Goal: Check status: Check status

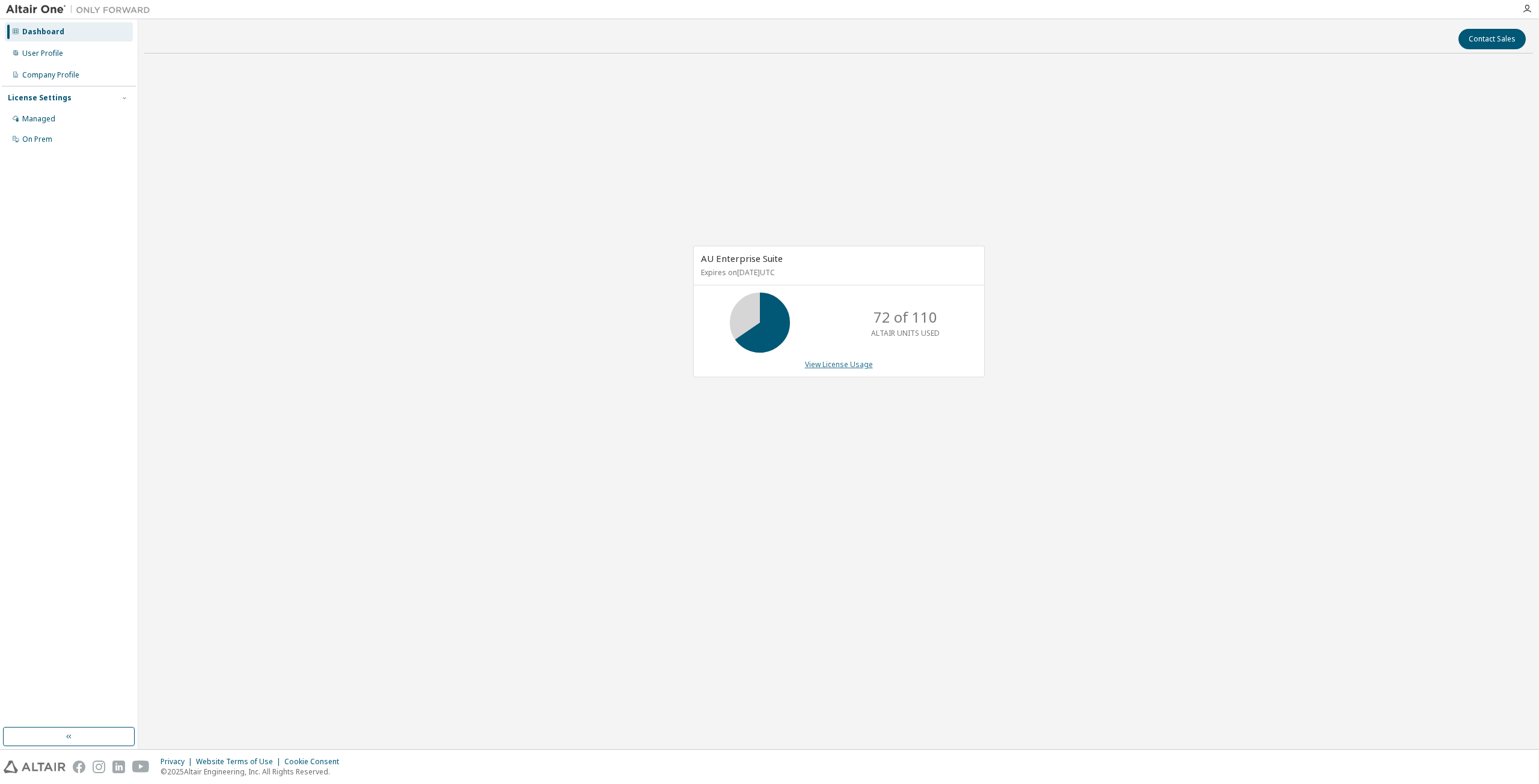
click at [850, 362] on link "View License Usage" at bounding box center [838, 364] width 68 height 10
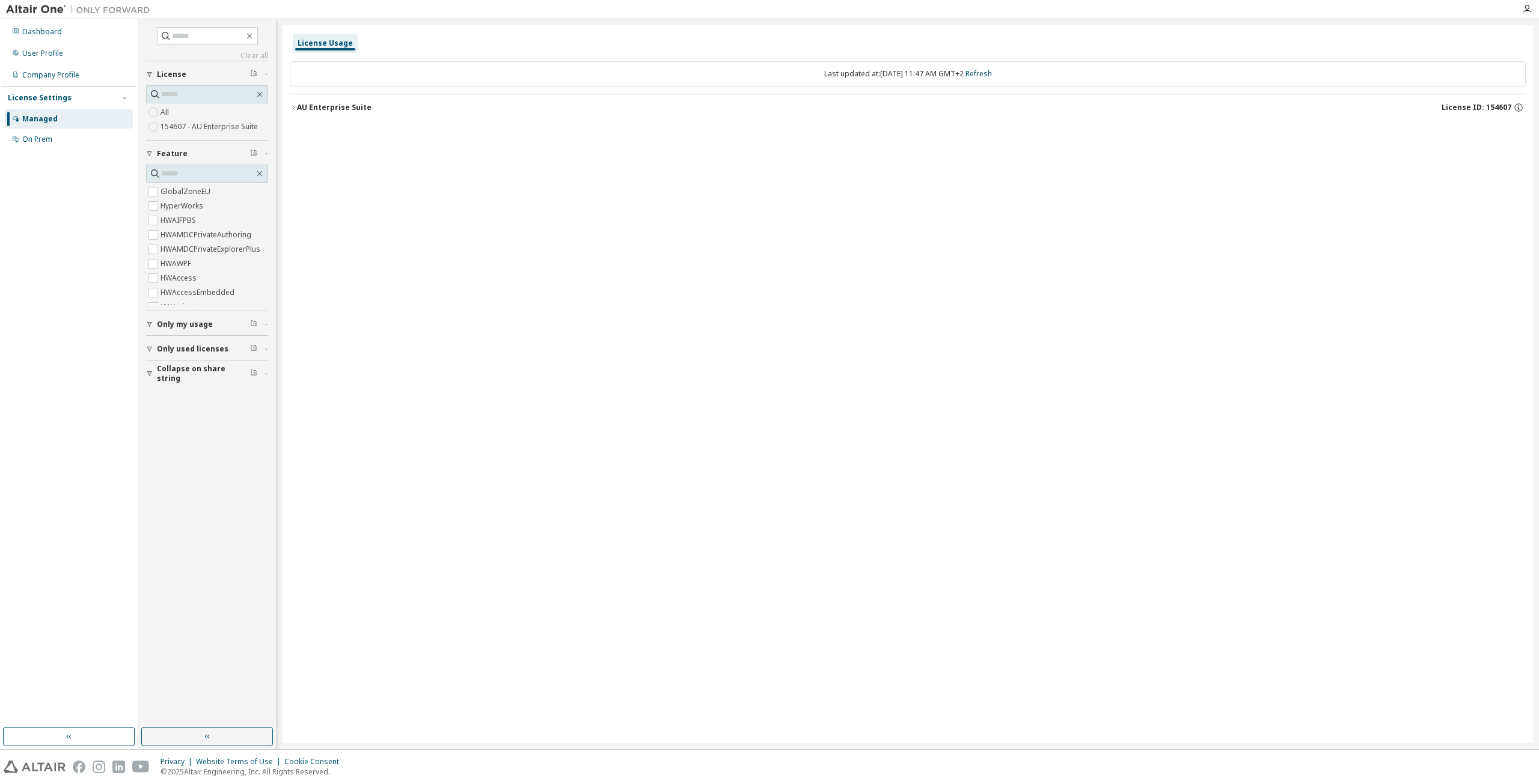
click at [354, 113] on div "AU Enterprise Suite License ID: 154607" at bounding box center [911, 108] width 1229 height 11
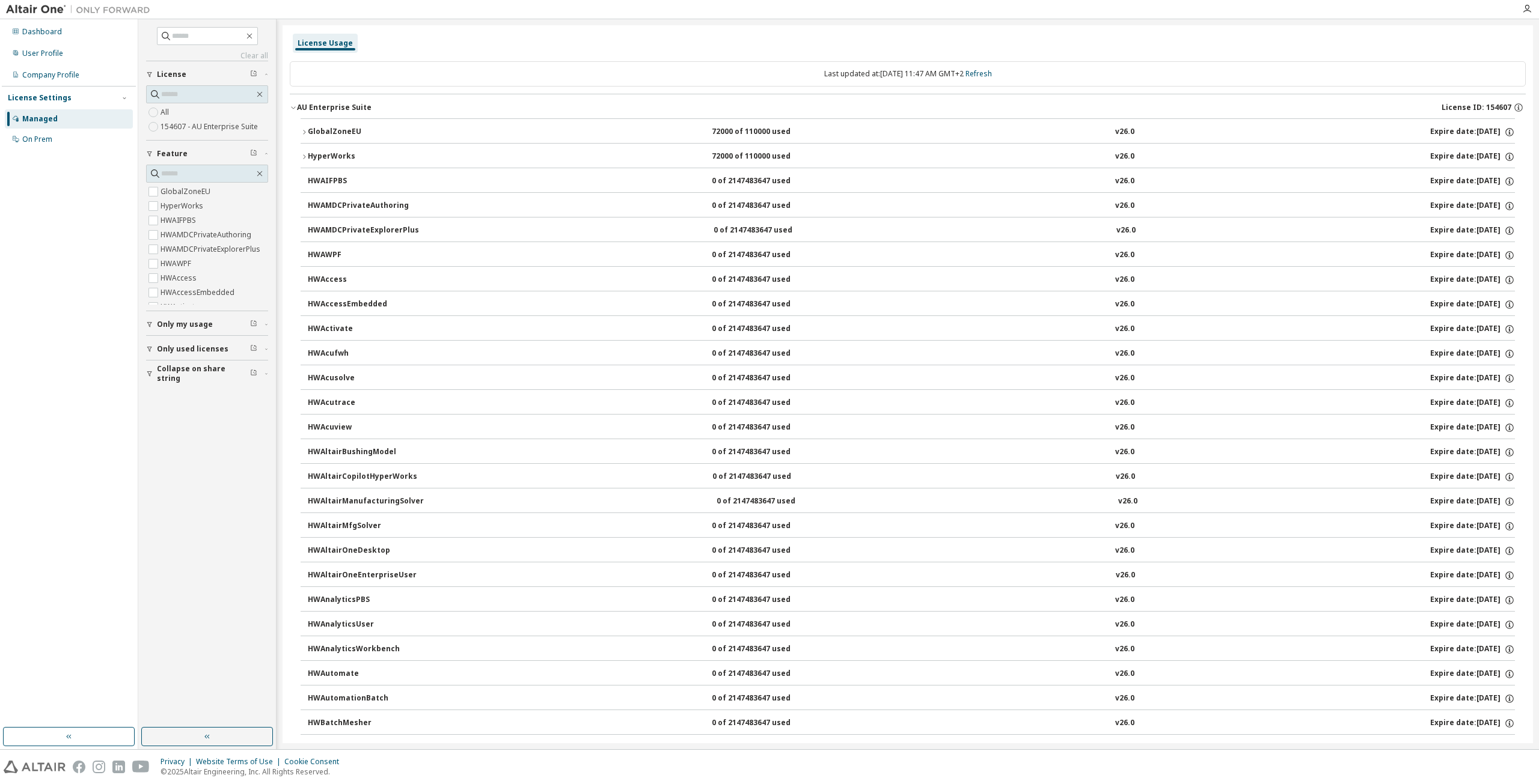
click at [355, 104] on div "AU Enterprise Suite" at bounding box center [334, 107] width 75 height 9
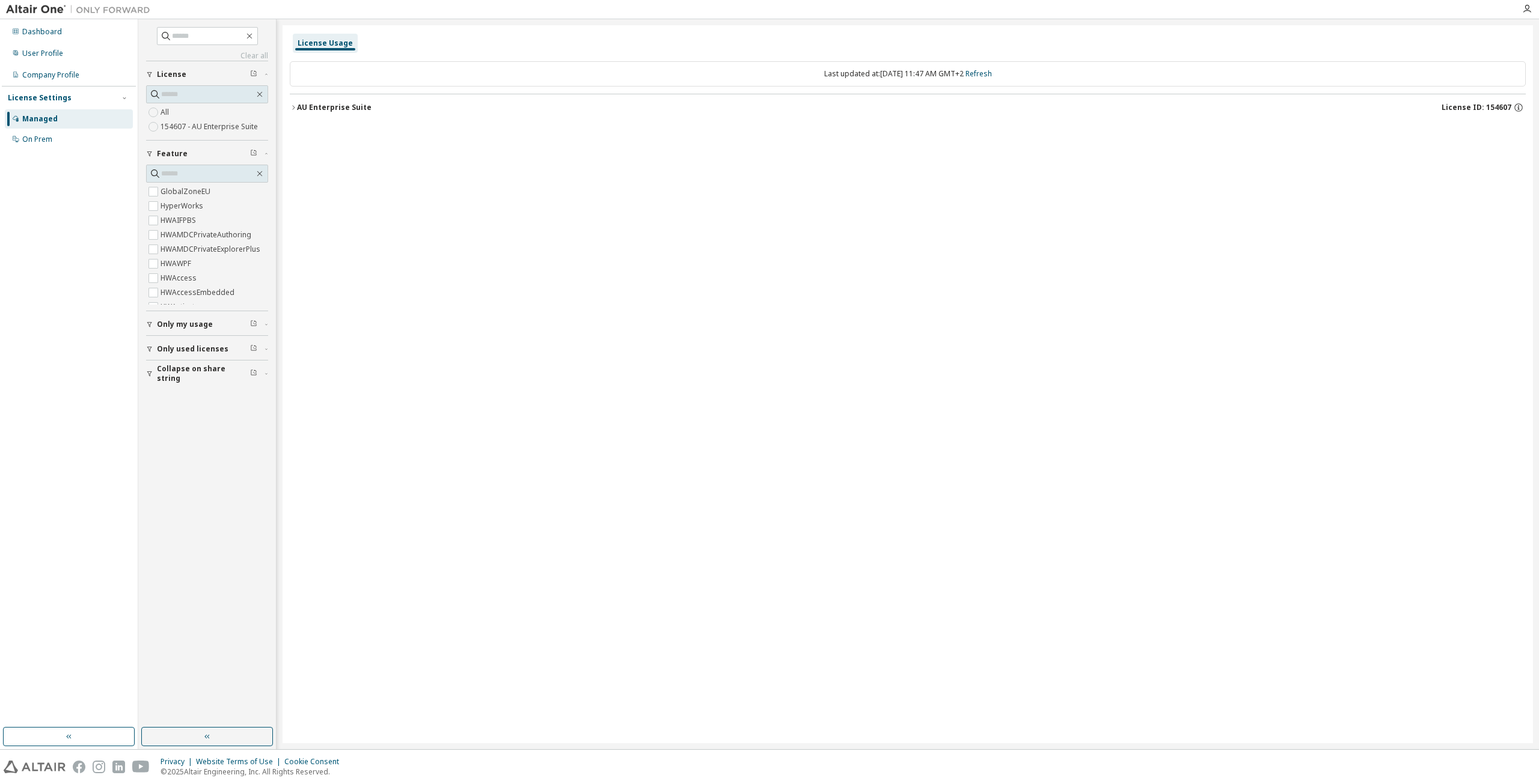
click at [355, 104] on div "AU Enterprise Suite" at bounding box center [334, 107] width 75 height 9
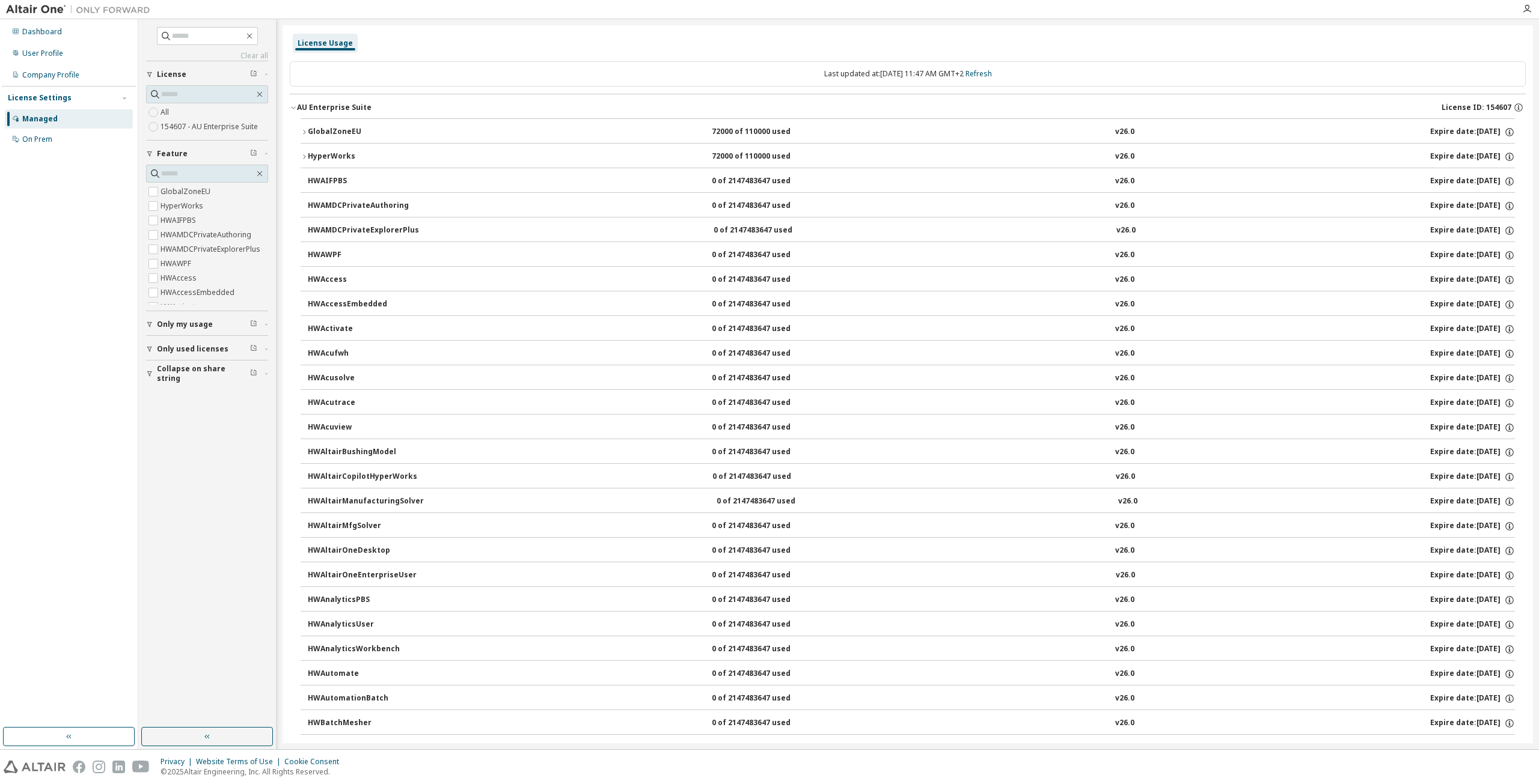
click at [354, 128] on div "GlobalZoneEU" at bounding box center [362, 132] width 108 height 11
